Goal: Task Accomplishment & Management: Complete application form

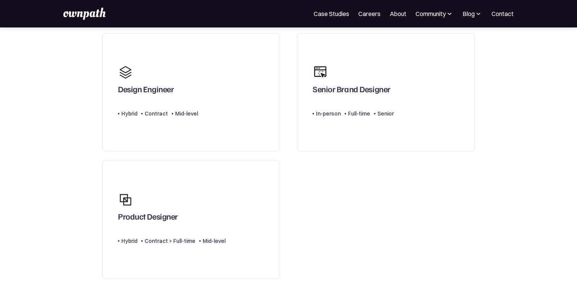
scroll to position [62, 0]
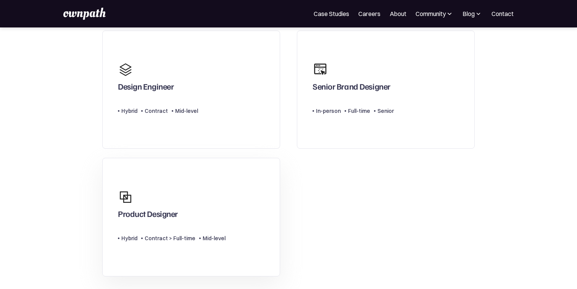
click at [218, 235] on div "Mid-level" at bounding box center [213, 238] width 23 height 9
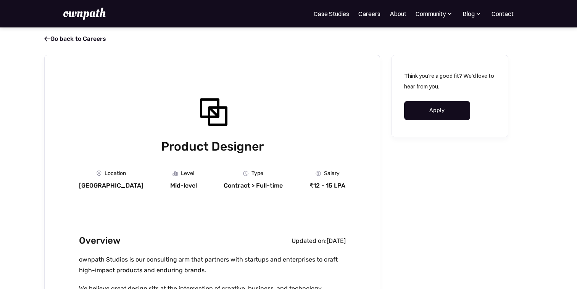
click at [437, 114] on link "Apply" at bounding box center [437, 110] width 66 height 19
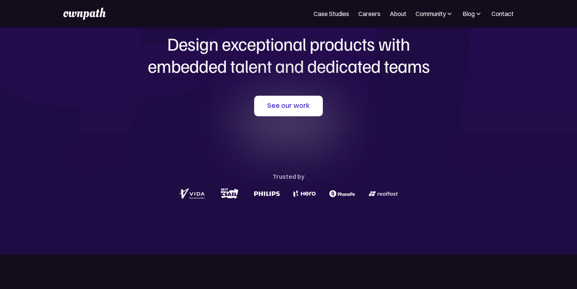
scroll to position [49, 0]
